Goal: Task Accomplishment & Management: Use online tool/utility

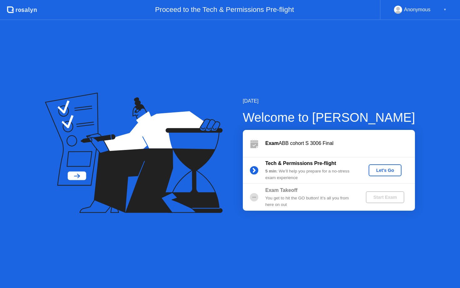
click at [395, 166] on button "Let's Go" at bounding box center [385, 170] width 33 height 12
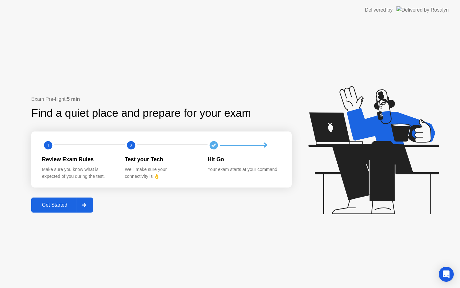
click at [72, 200] on button "Get Started" at bounding box center [62, 204] width 62 height 15
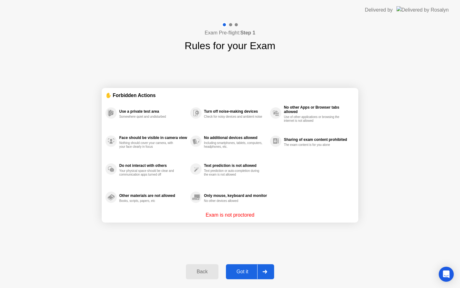
click at [244, 272] on div "Got it" at bounding box center [242, 272] width 29 height 6
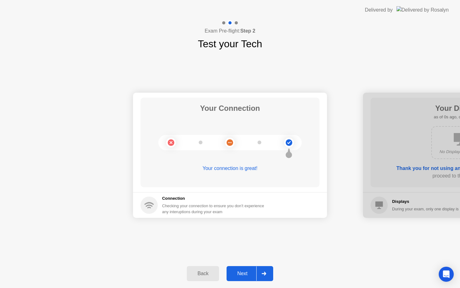
click at [244, 272] on div "Next" at bounding box center [242, 274] width 28 height 6
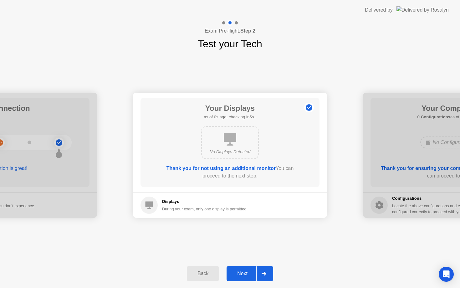
click at [244, 272] on div "Next" at bounding box center [242, 274] width 28 height 6
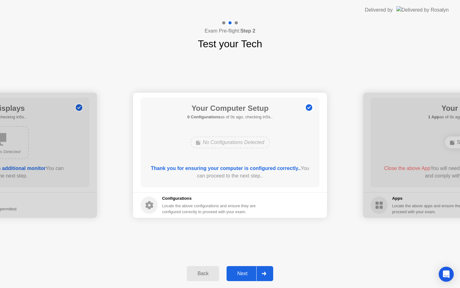
click at [244, 272] on div "Next" at bounding box center [242, 274] width 28 height 6
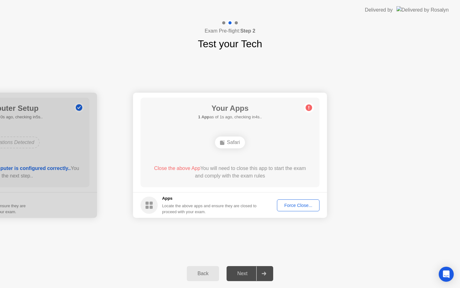
click at [288, 210] on button "Force Close..." at bounding box center [298, 205] width 43 height 12
click at [288, 288] on div at bounding box center [230, 288] width 460 height 0
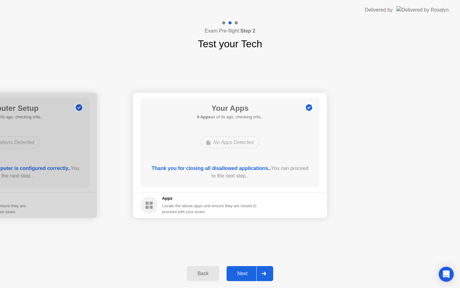
click at [246, 273] on div "Next" at bounding box center [242, 274] width 28 height 6
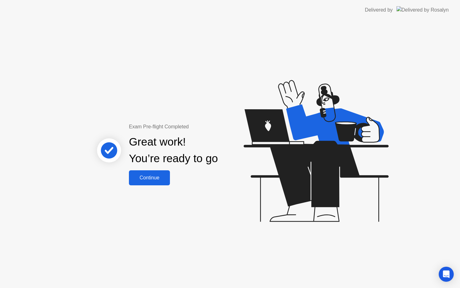
click at [162, 182] on button "Continue" at bounding box center [149, 177] width 41 height 15
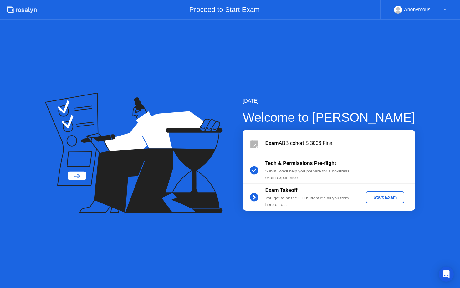
click at [371, 192] on button "Start Exam" at bounding box center [385, 197] width 38 height 12
